Goal: Task Accomplishment & Management: Complete application form

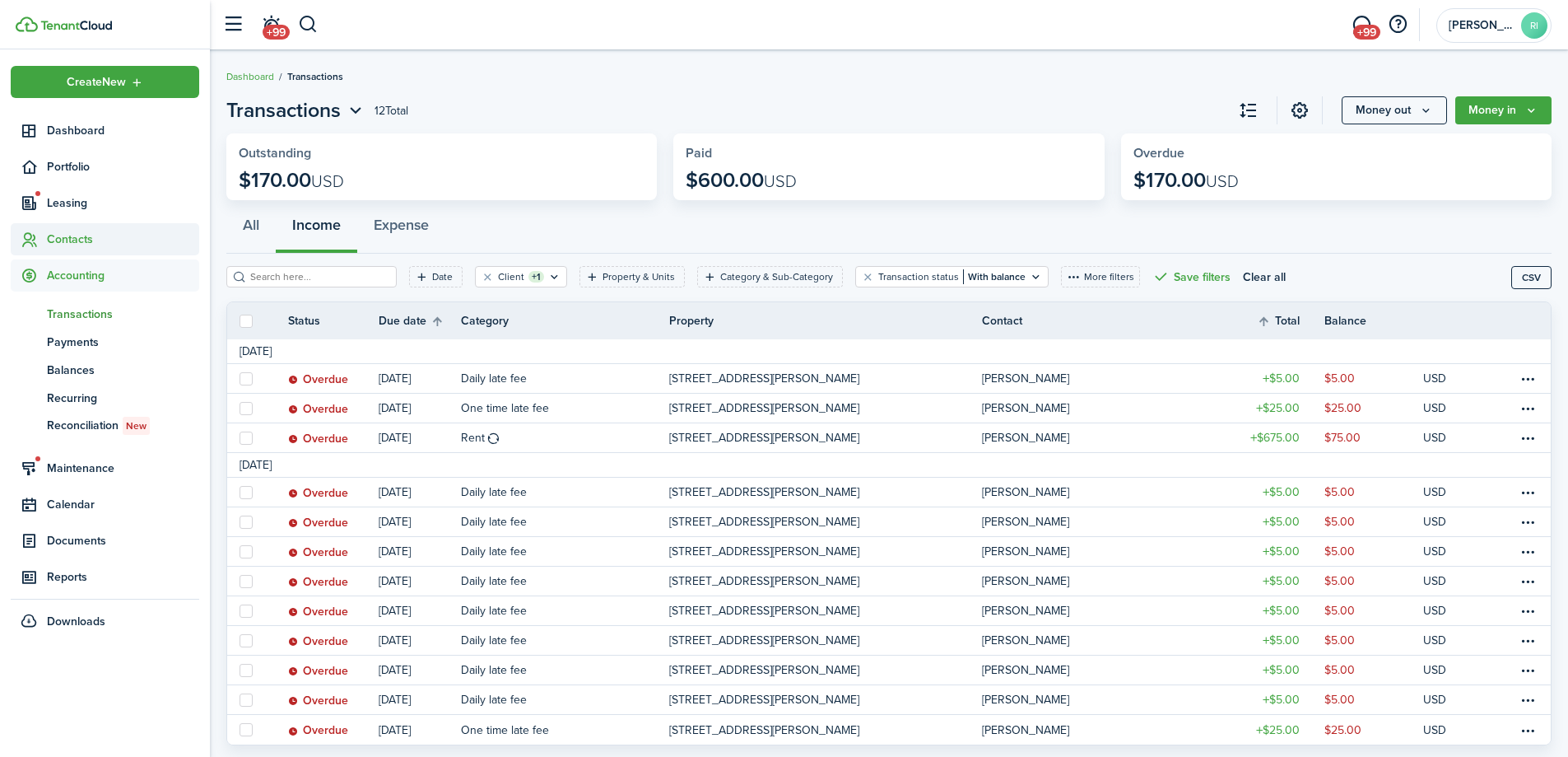
click at [77, 238] on span "Contacts" at bounding box center [123, 239] width 153 height 17
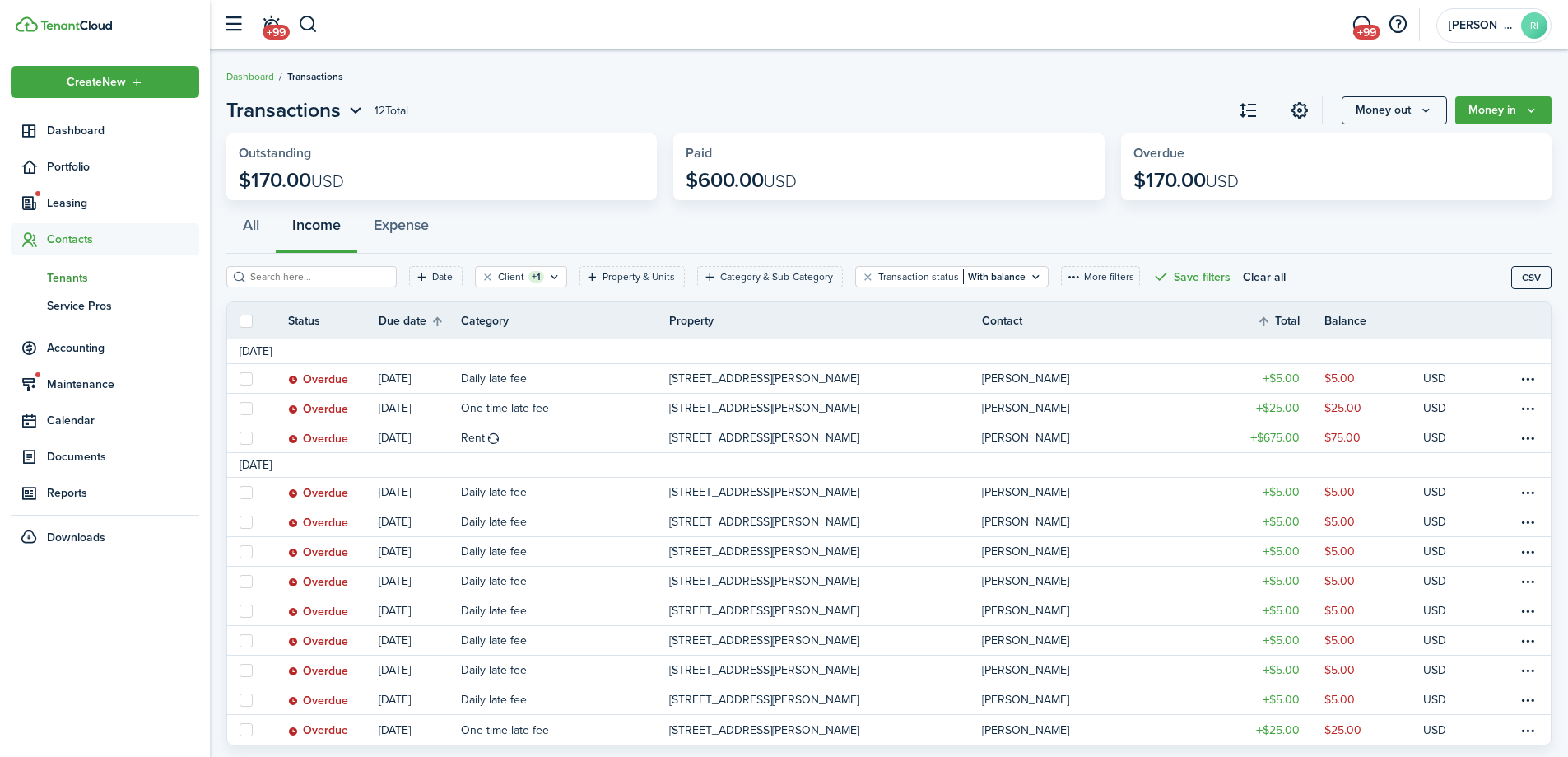
click at [66, 271] on span "Tenants" at bounding box center [123, 277] width 153 height 17
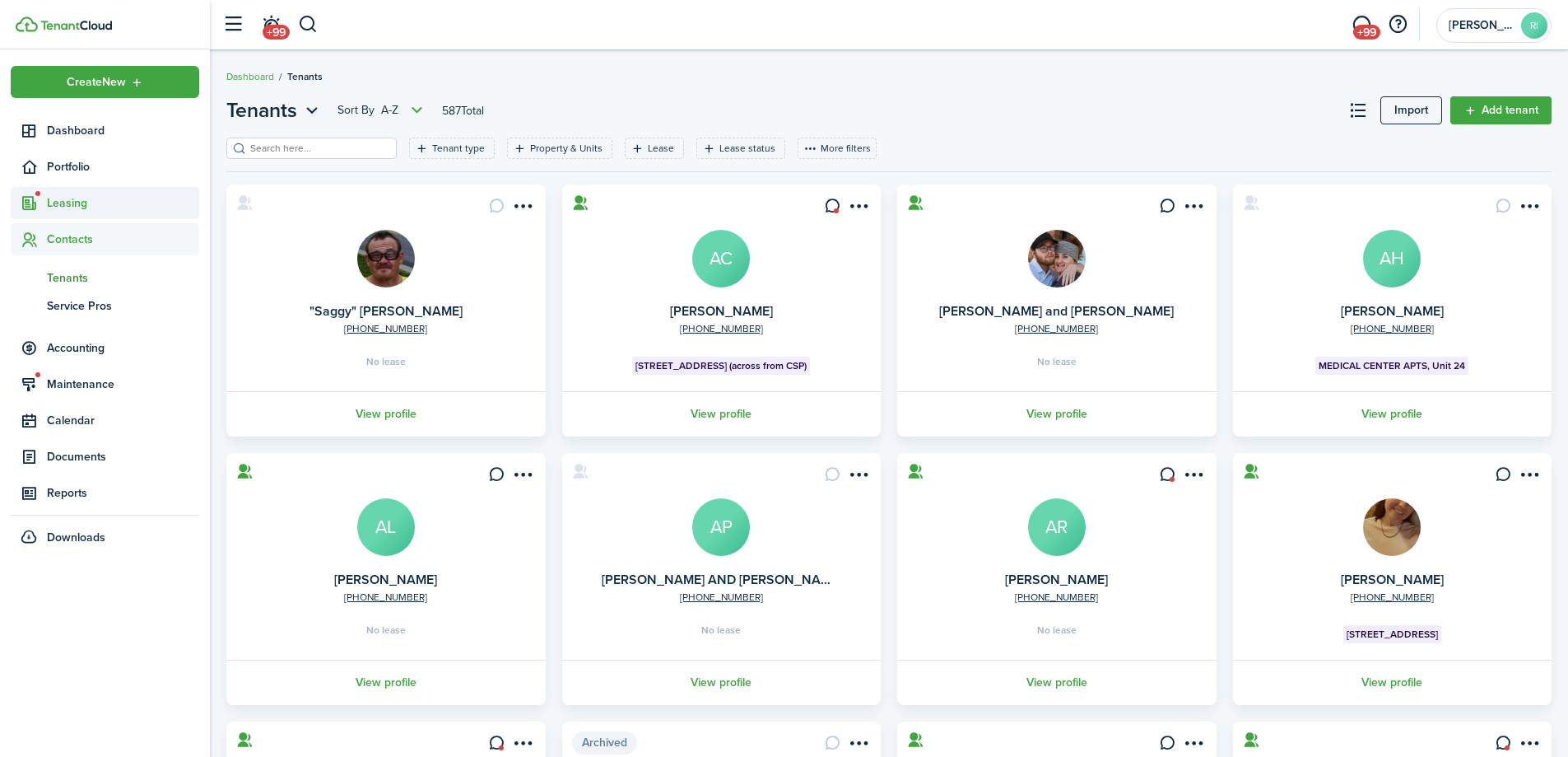
click at [76, 207] on span "Leasing" at bounding box center [123, 202] width 153 height 17
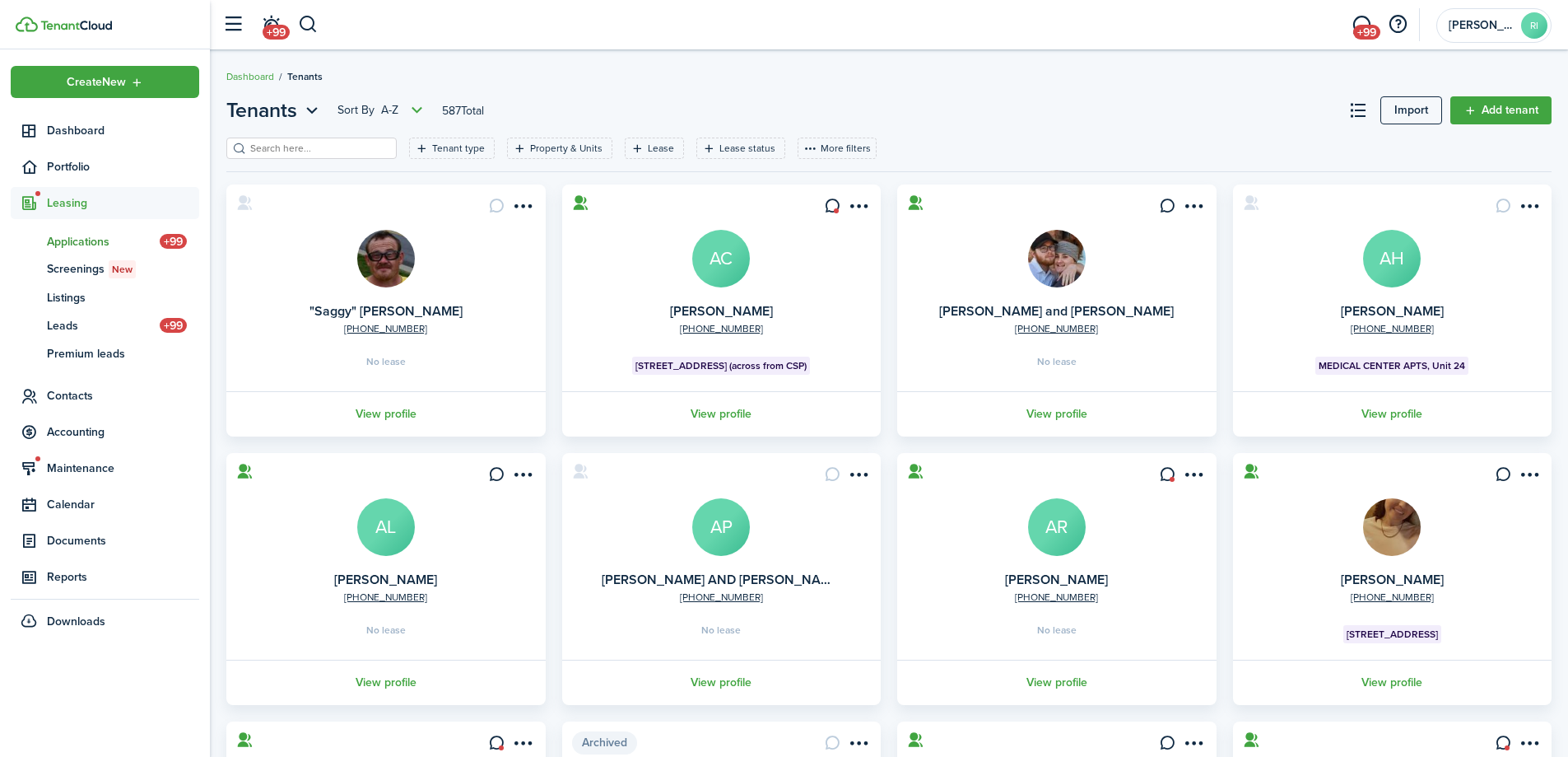
click at [75, 234] on span "Applications" at bounding box center [103, 241] width 113 height 17
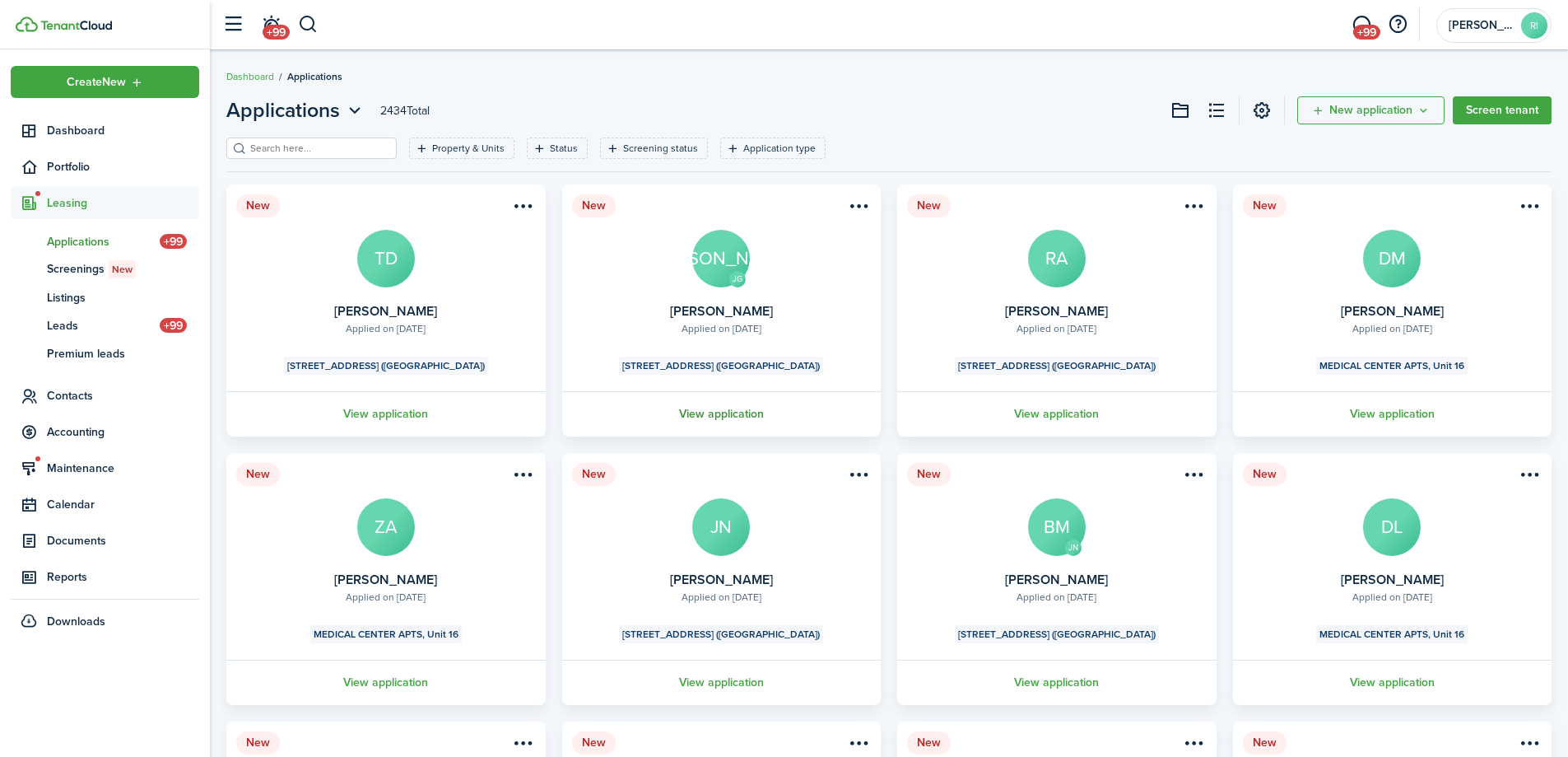
click at [739, 408] on link "View application" at bounding box center [721, 414] width 324 height 46
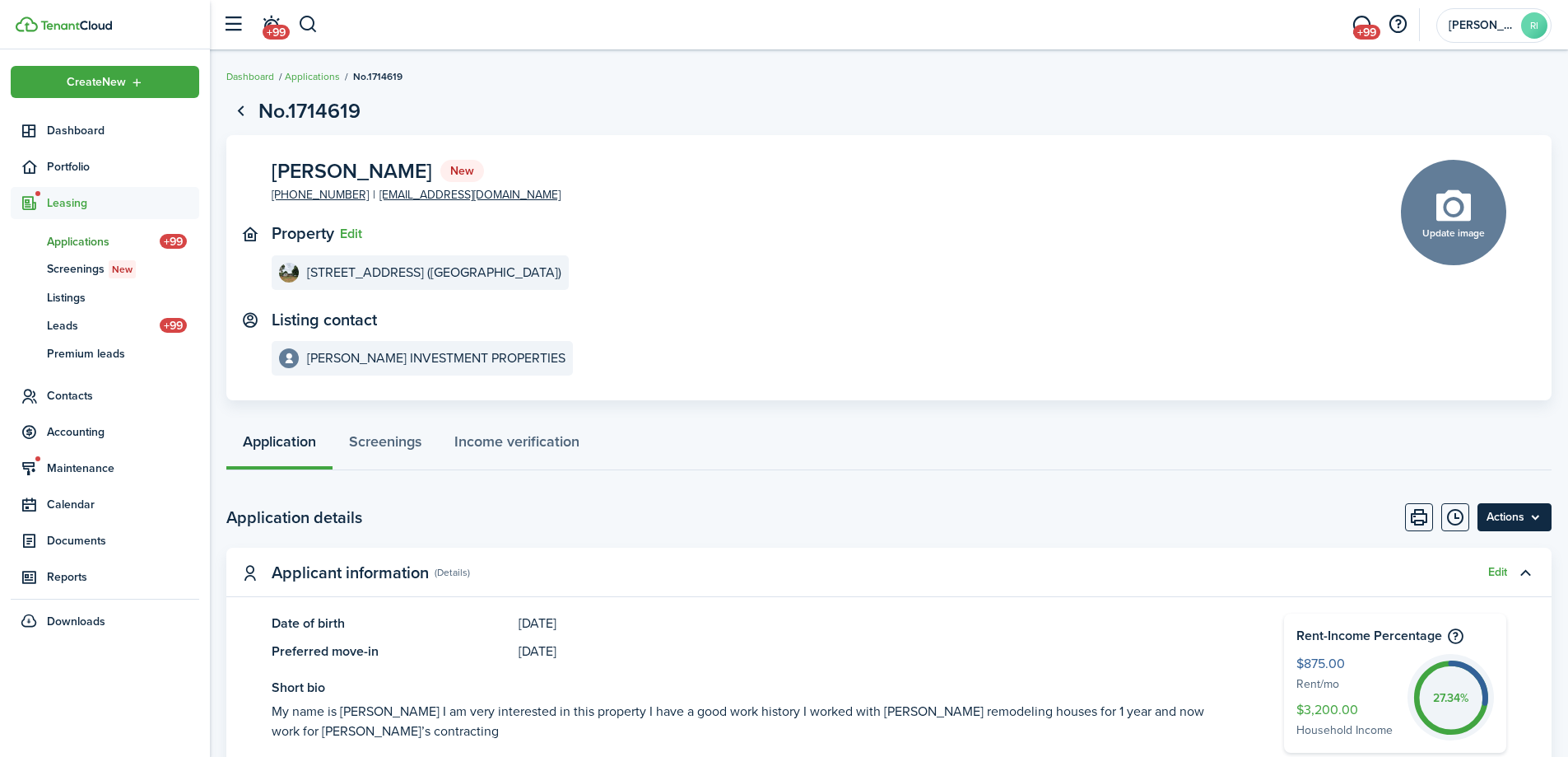
click at [1514, 519] on menu-btn "Actions" at bounding box center [1515, 517] width 74 height 28
click at [1407, 517] on button "Print" at bounding box center [1419, 517] width 28 height 28
click at [897, 216] on panel-main-inner "Joshua Allen Robertson New +1 270-225-5301 currybounce@icloud.com Property Edit…" at bounding box center [811, 268] width 1080 height 217
click at [1534, 513] on menu-btn "Actions" at bounding box center [1515, 517] width 74 height 28
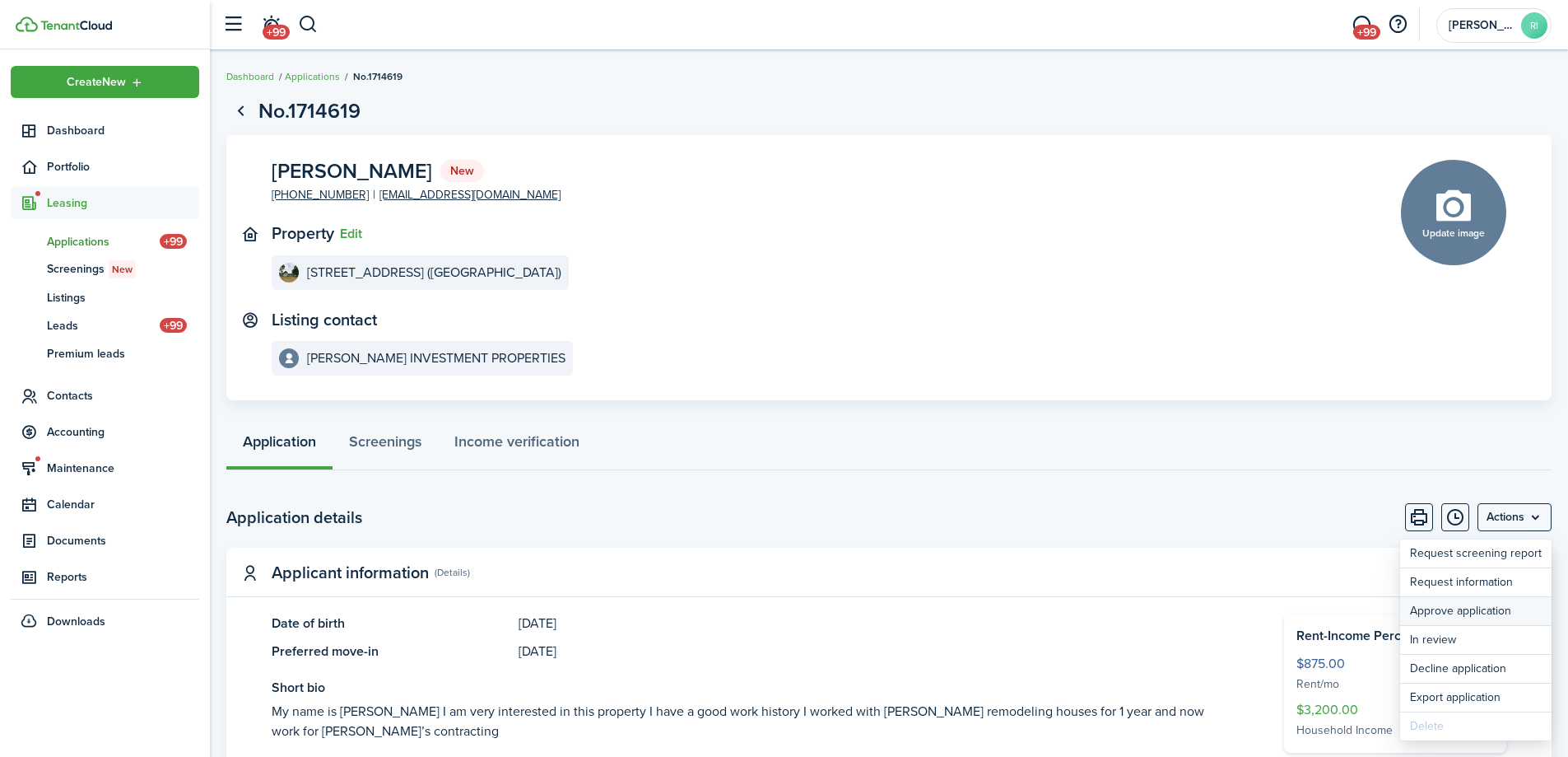
click at [1475, 613] on button "Approve application" at bounding box center [1476, 610] width 152 height 28
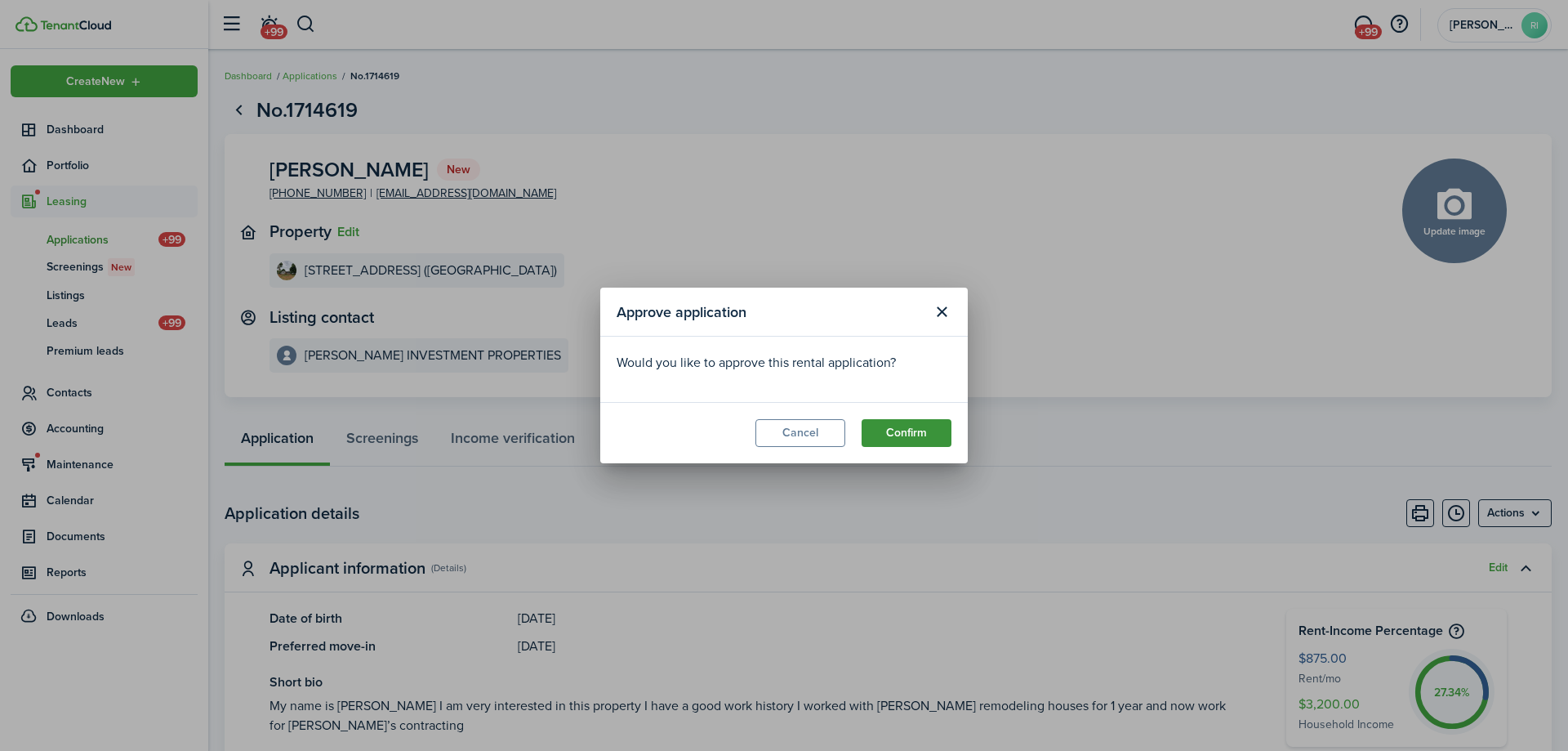
click at [907, 444] on button "Confirm" at bounding box center [906, 433] width 89 height 28
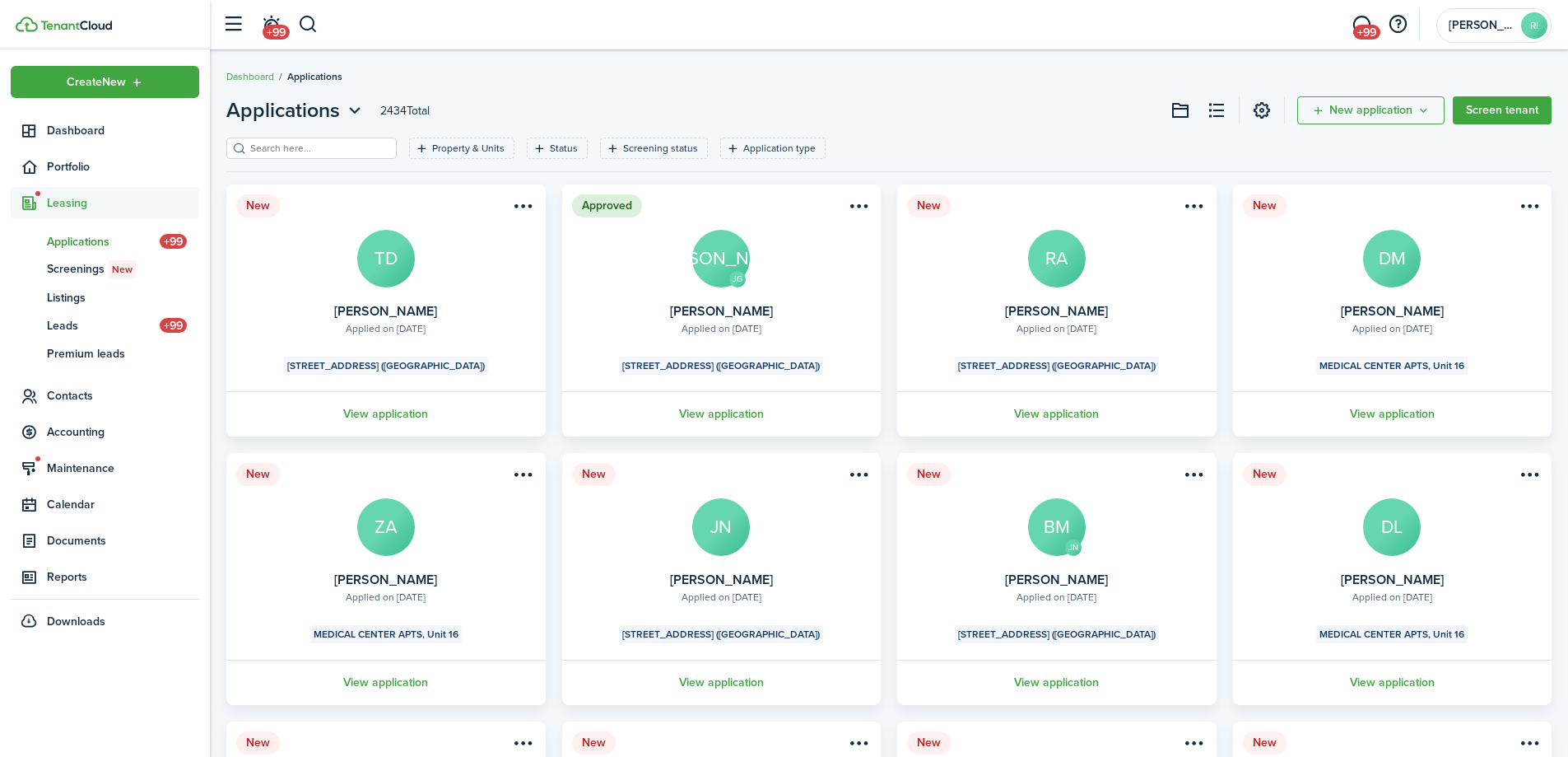
click at [1075, 176] on application-list-filter "Property & Units Status Screening status Application type Save filters Clear all" at bounding box center [889, 161] width 1325 height 47
